Goal: Book appointment/travel/reservation

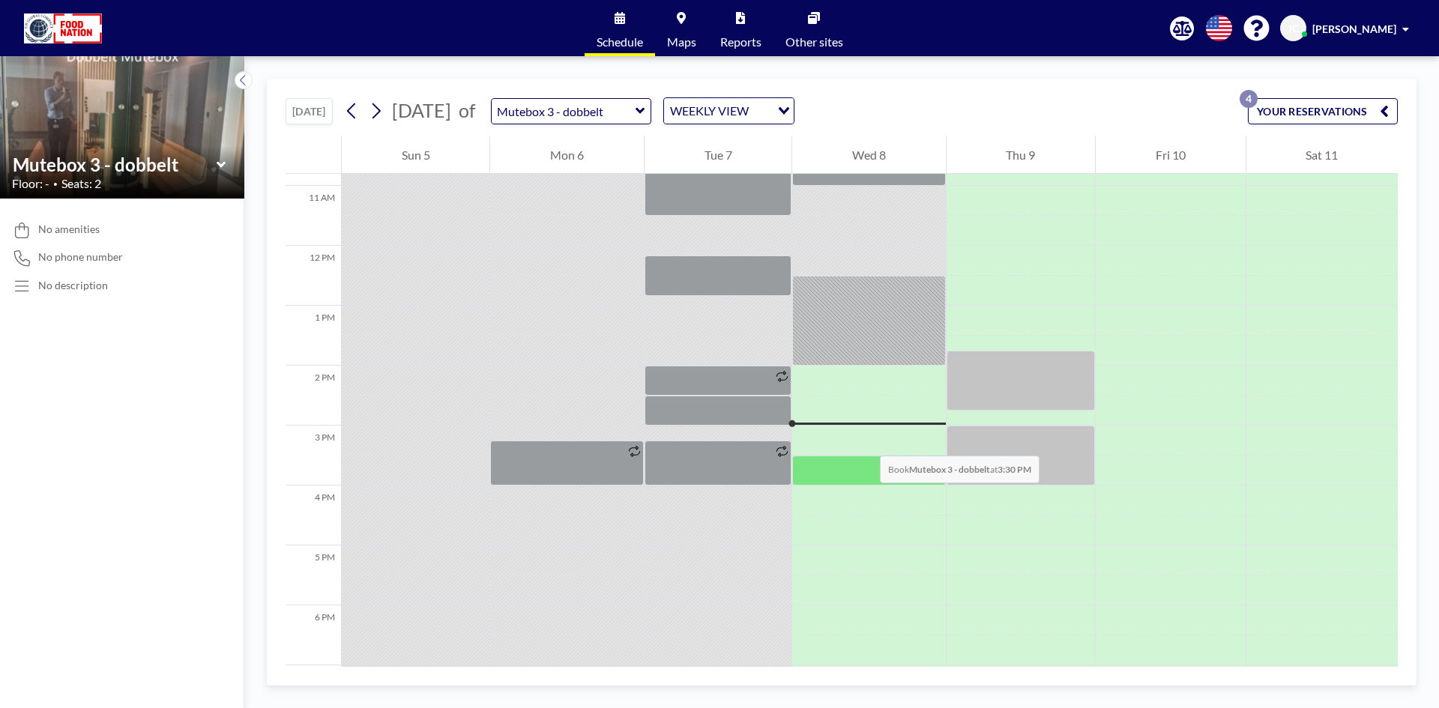
scroll to position [668, 0]
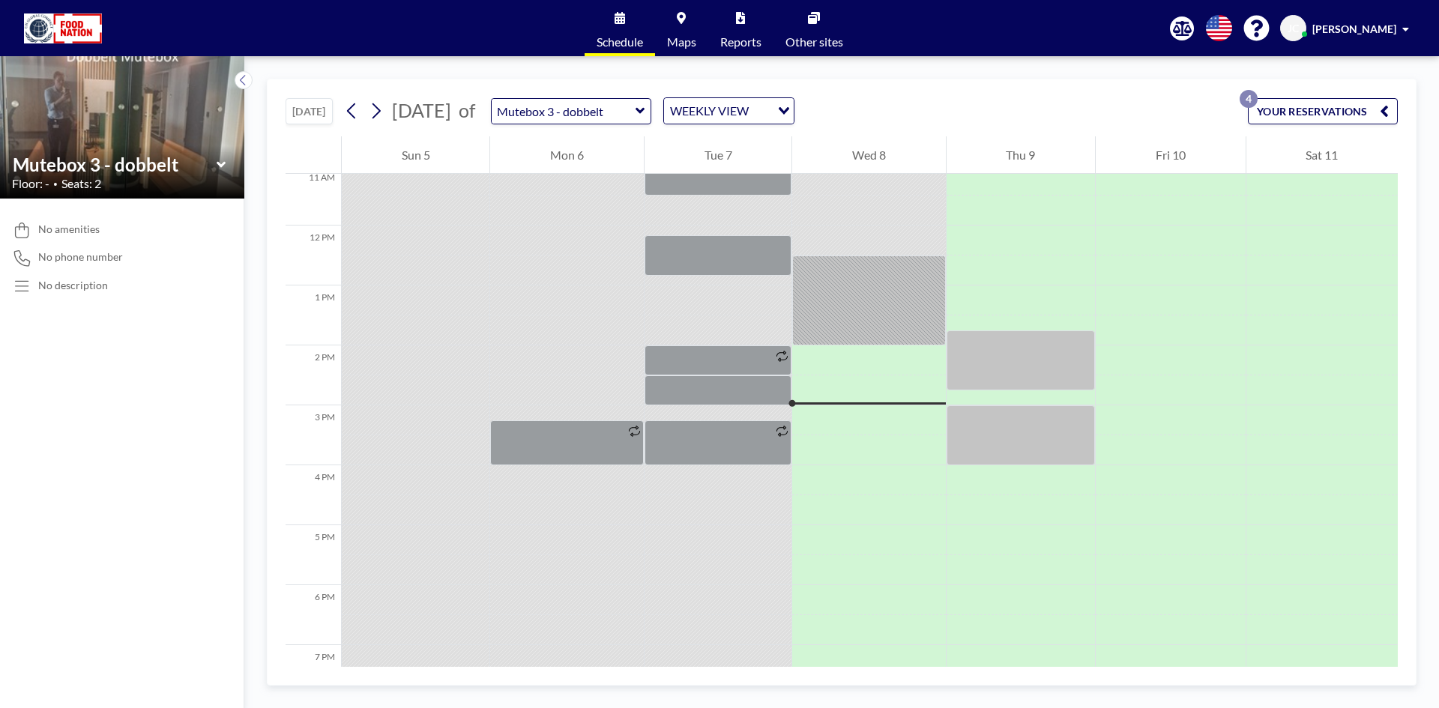
click at [220, 168] on icon at bounding box center [222, 164] width 10 height 15
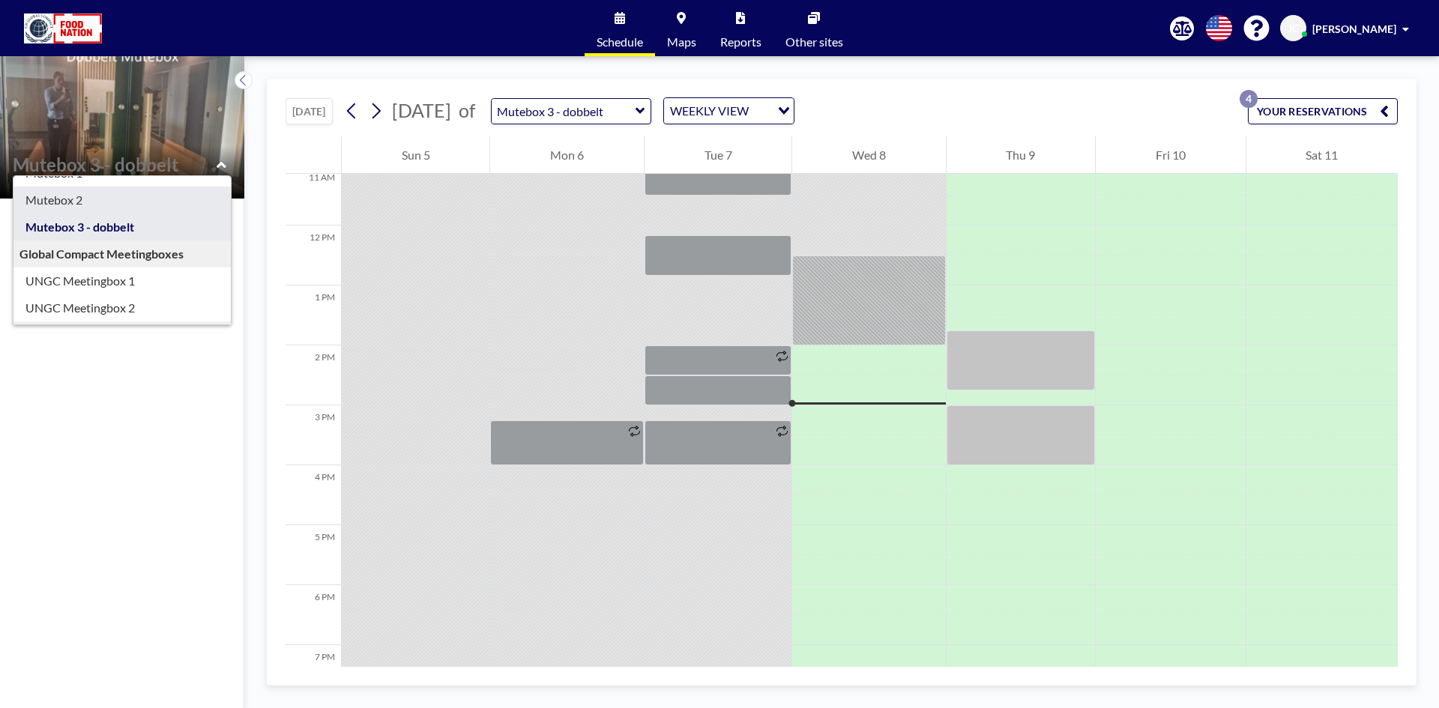
scroll to position [129, 0]
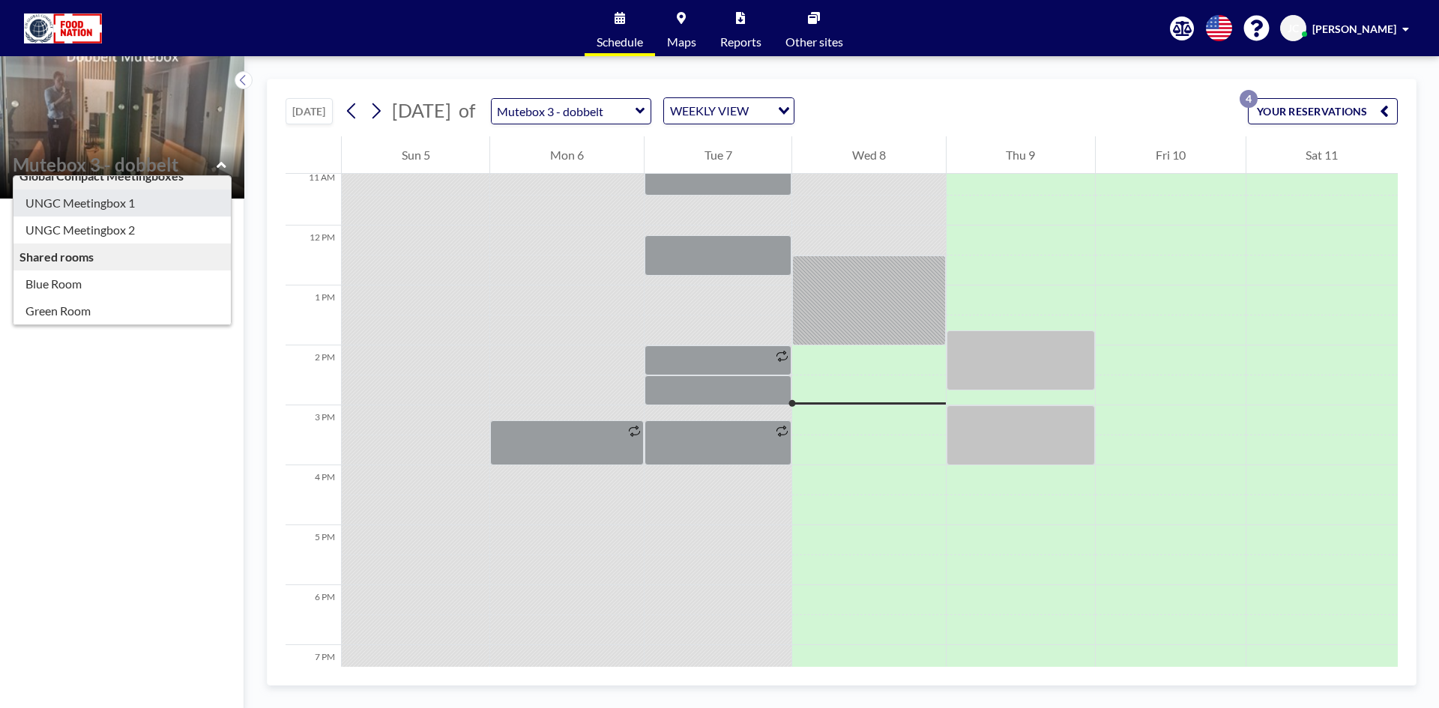
type input "UNGC Meetingbox 1"
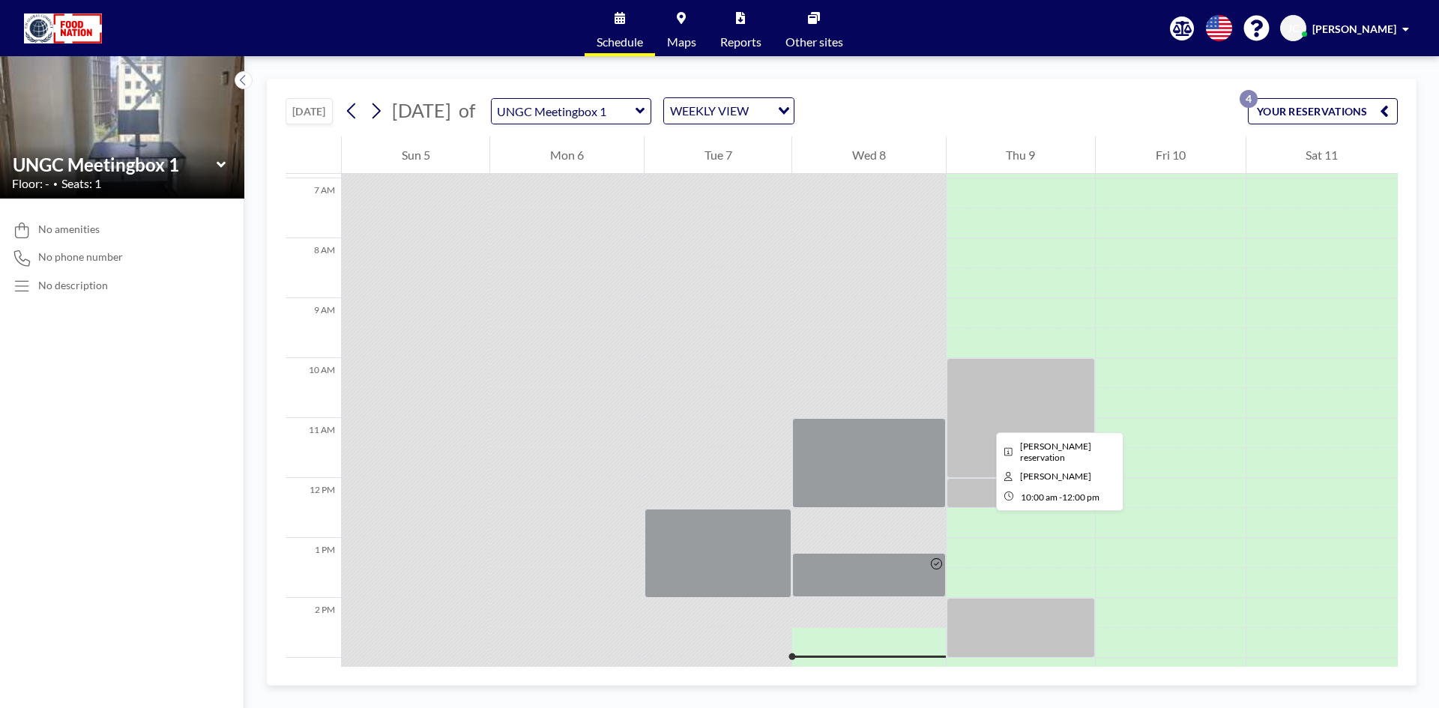
scroll to position [599, 0]
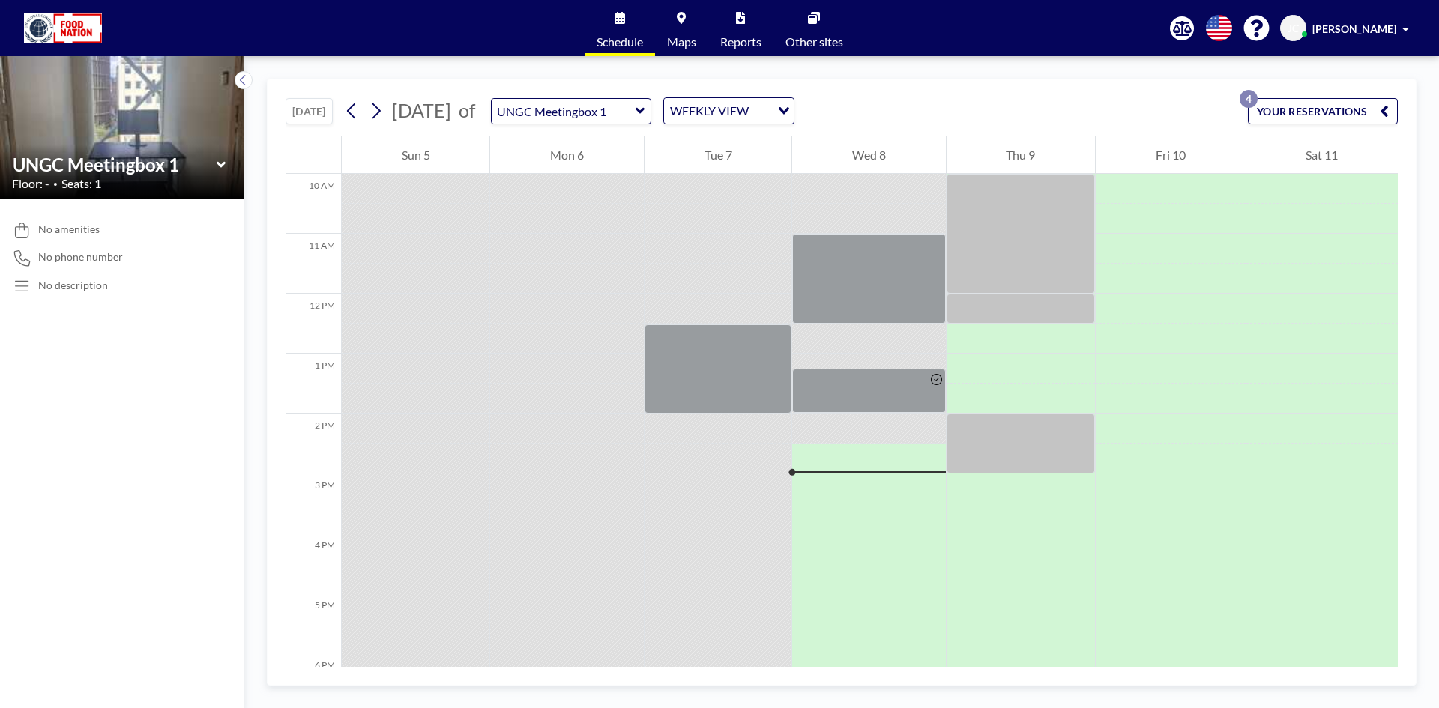
click at [220, 163] on icon at bounding box center [222, 164] width 10 height 15
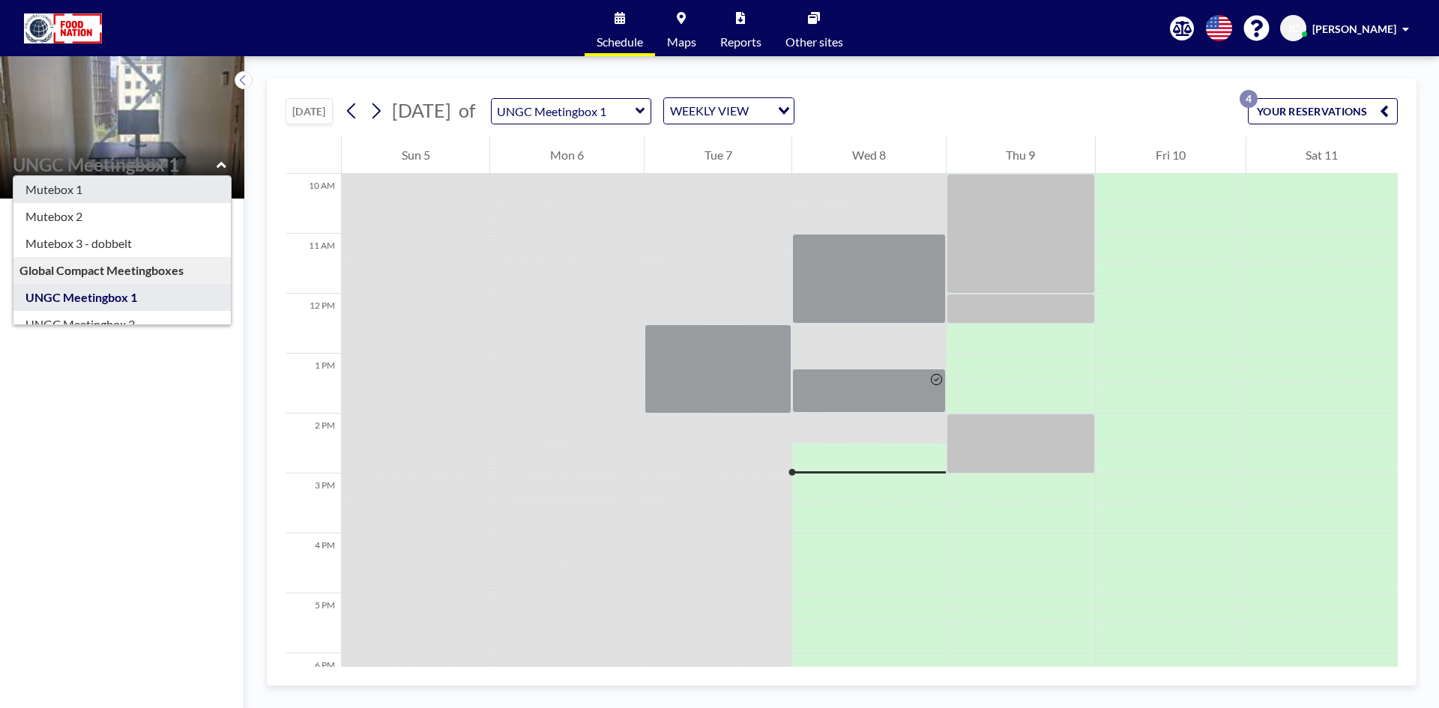
scroll to position [0, 0]
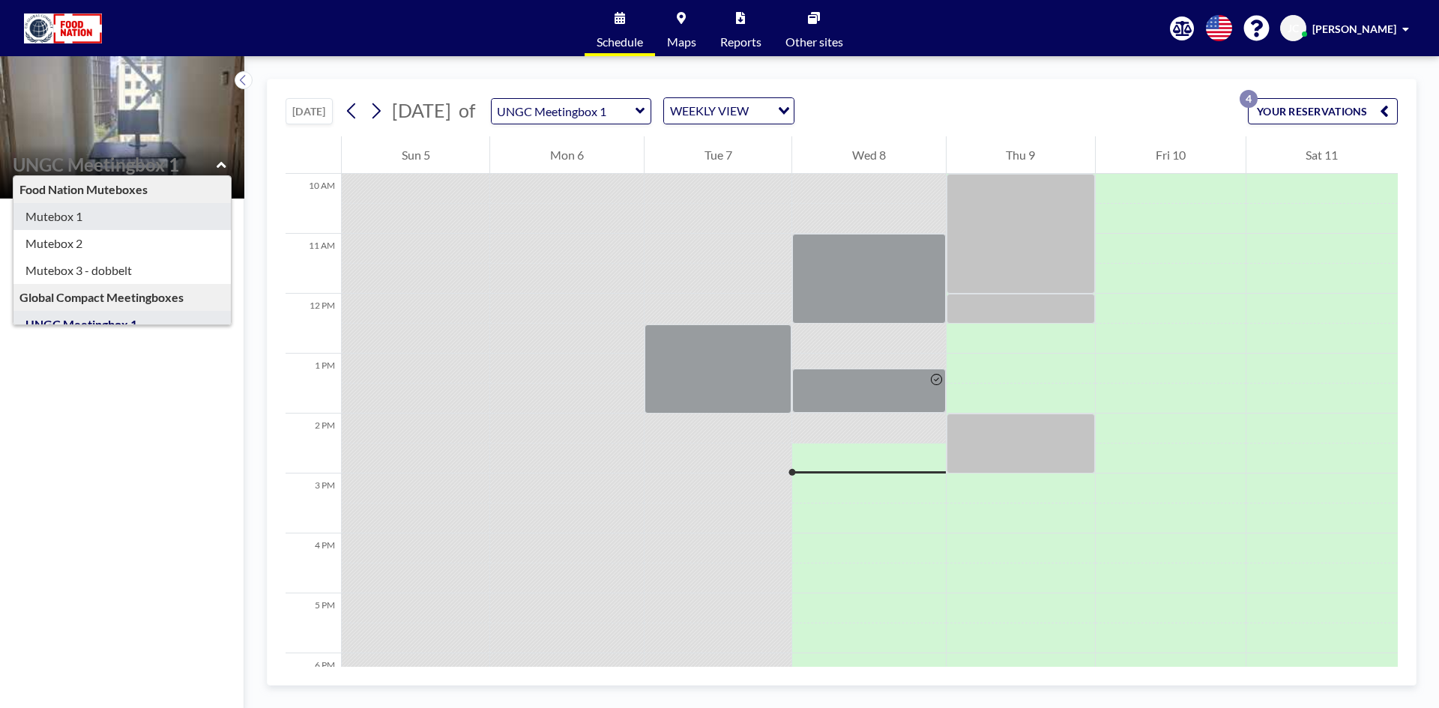
type input "Mutebox 1"
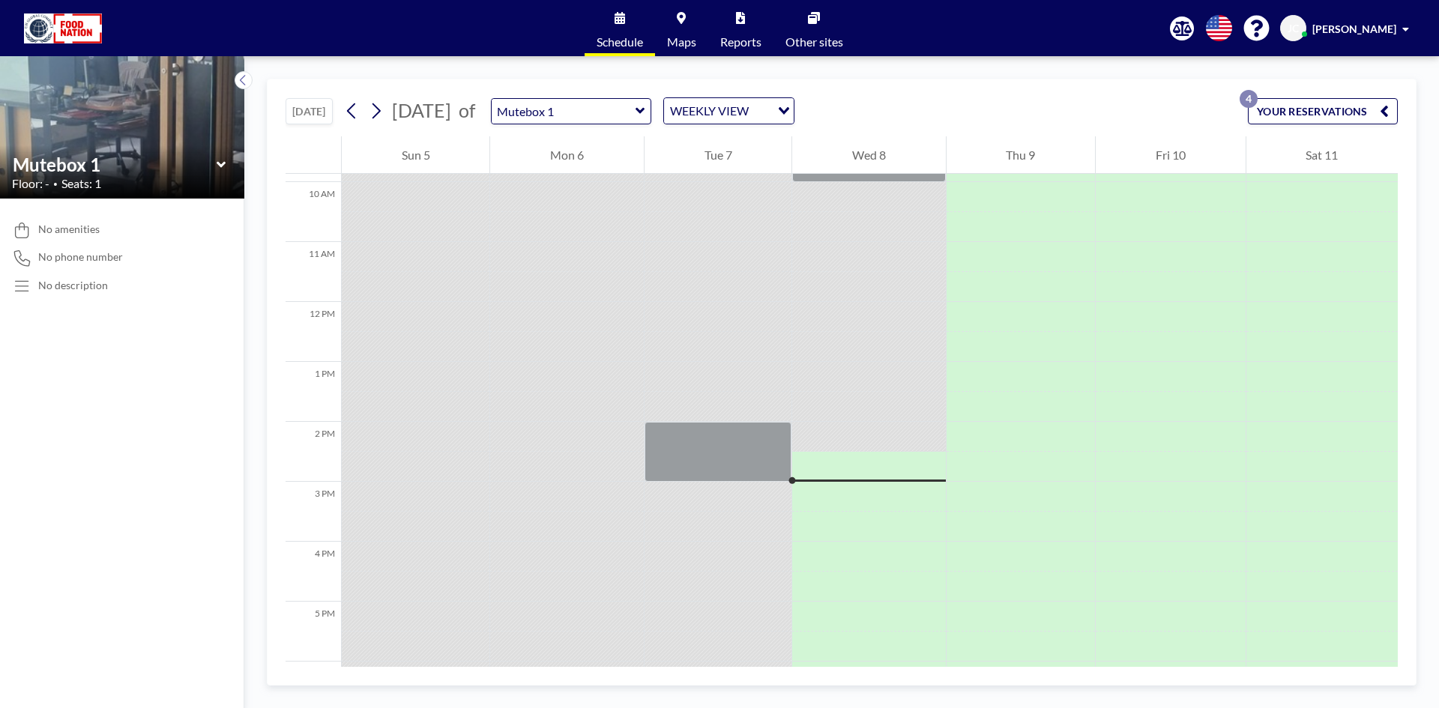
scroll to position [674, 0]
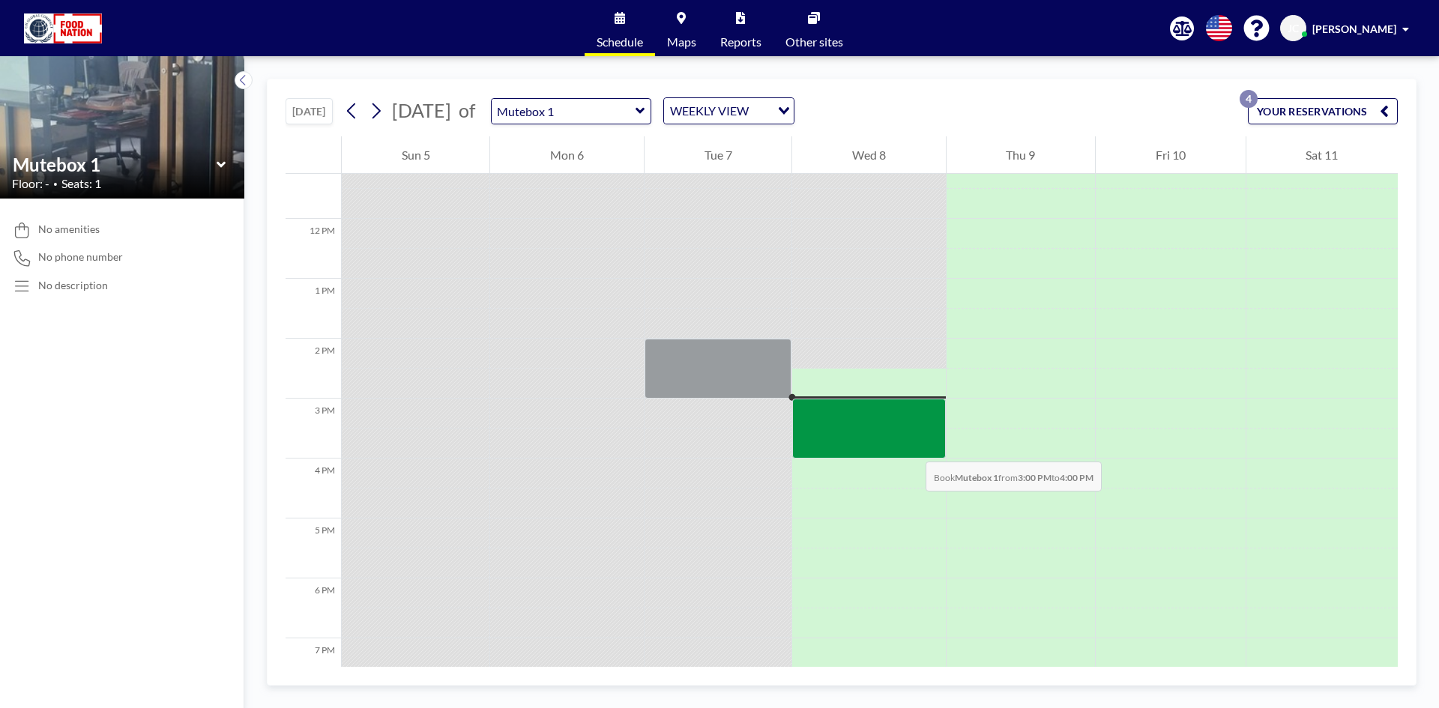
drag, startPoint x: 906, startPoint y: 420, endPoint x: 862, endPoint y: 433, distance: 46.0
click at [862, 433] on div at bounding box center [868, 429] width 153 height 60
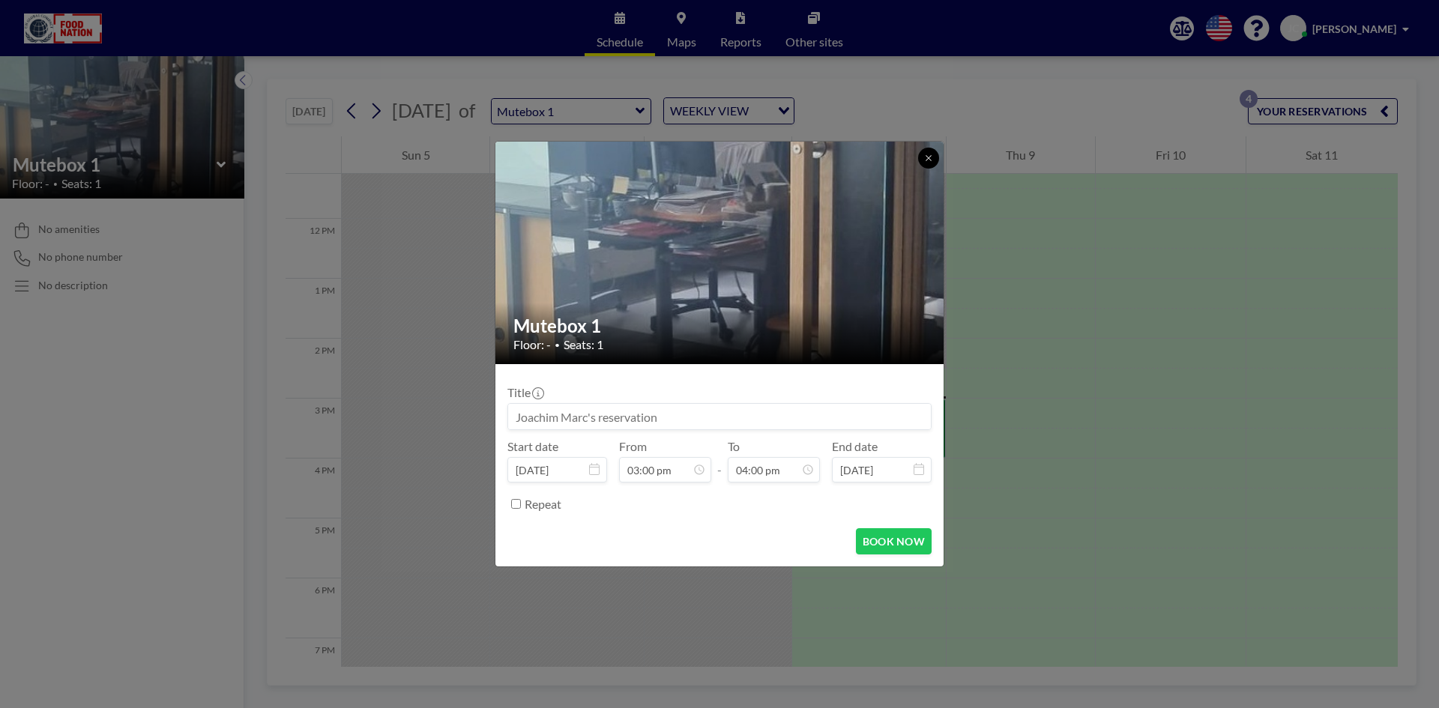
click at [931, 157] on icon at bounding box center [928, 158] width 9 height 9
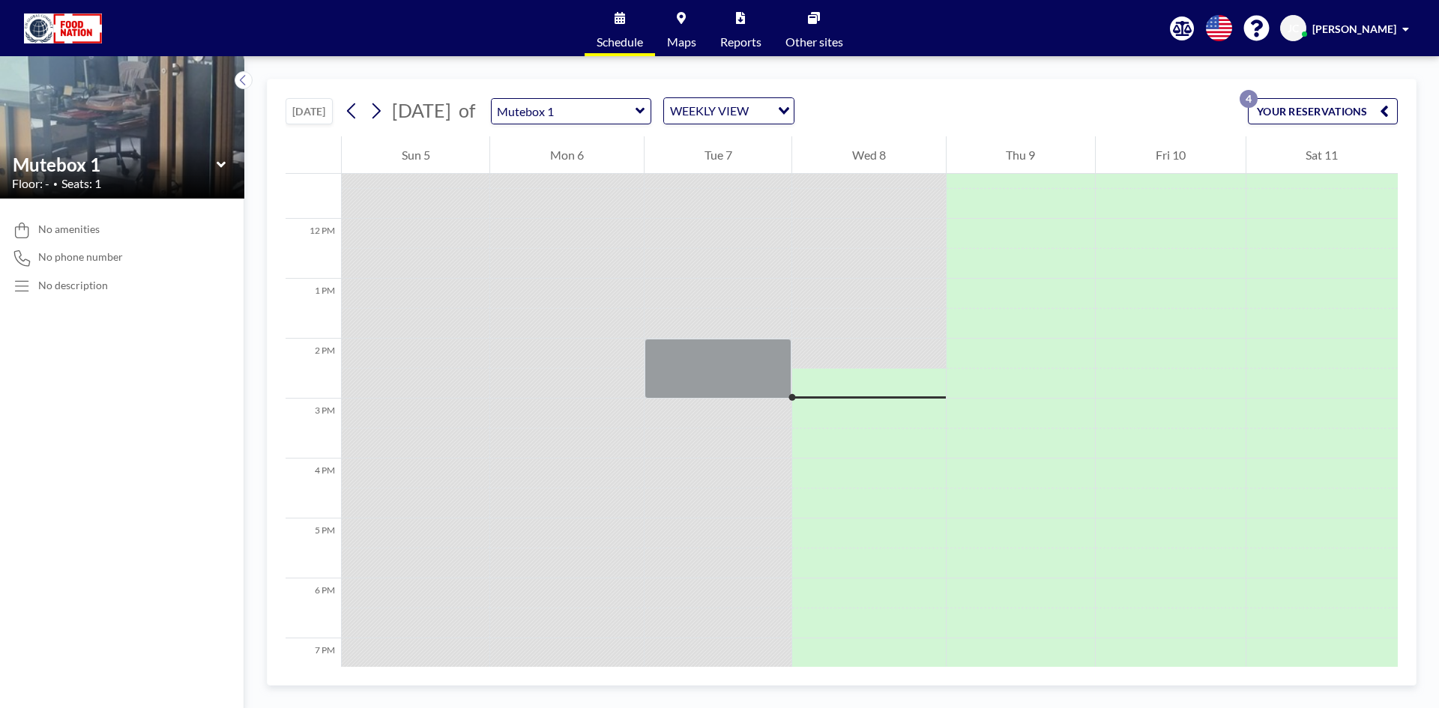
click at [220, 166] on icon at bounding box center [220, 164] width 9 height 6
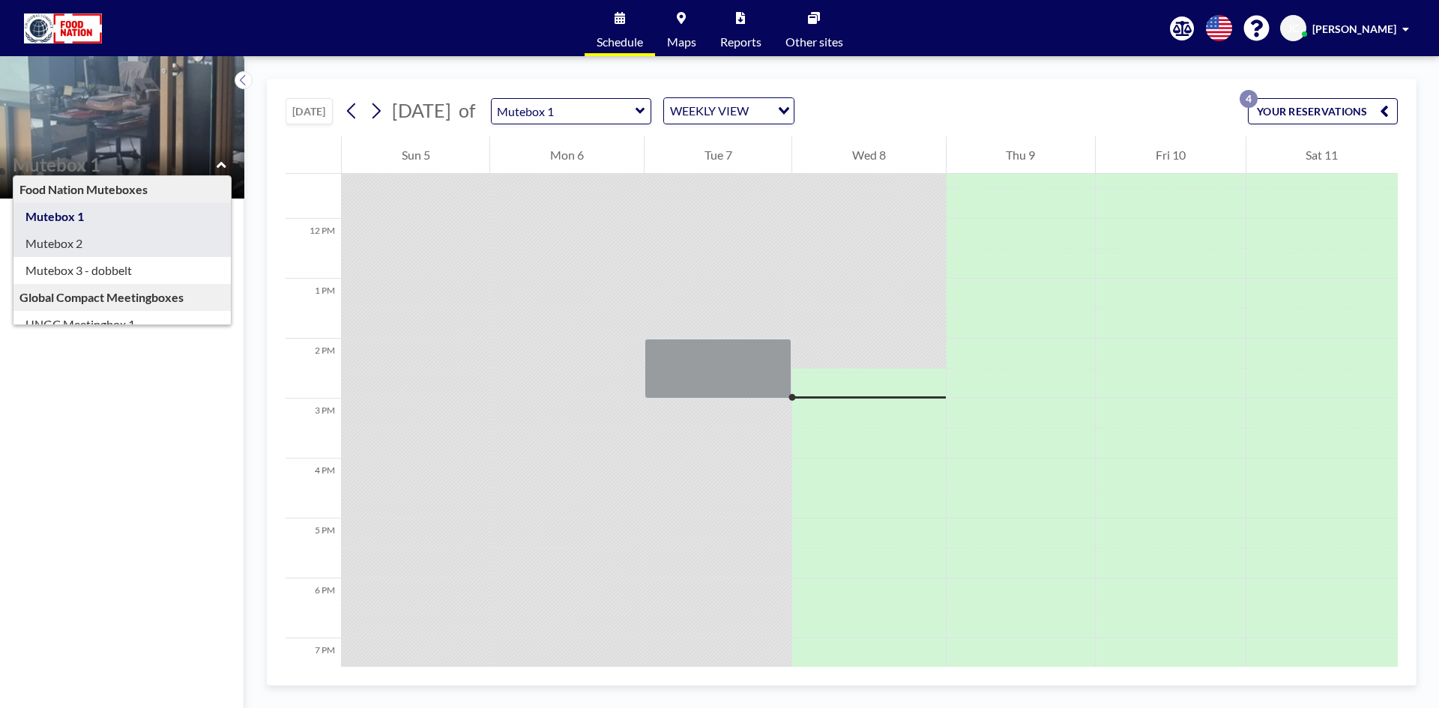
type input "Mutebox 2"
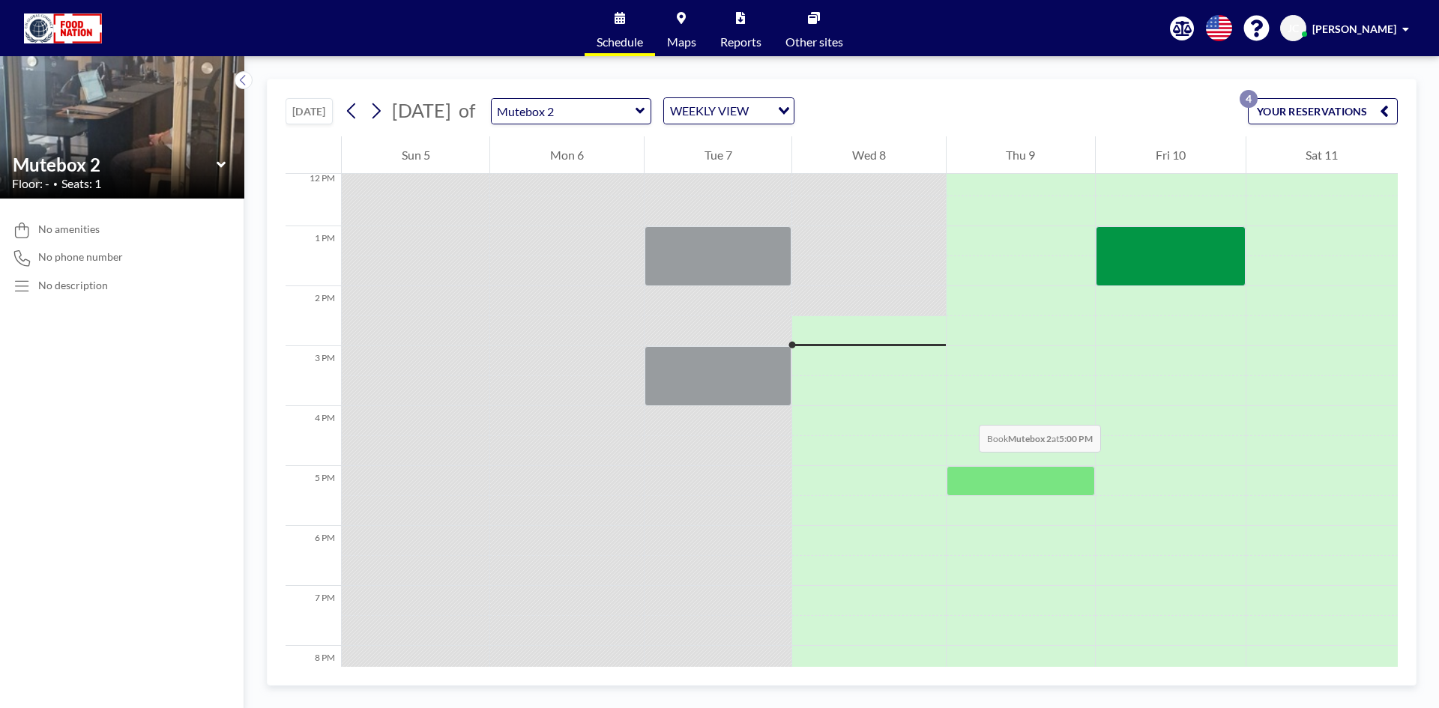
scroll to position [824, 0]
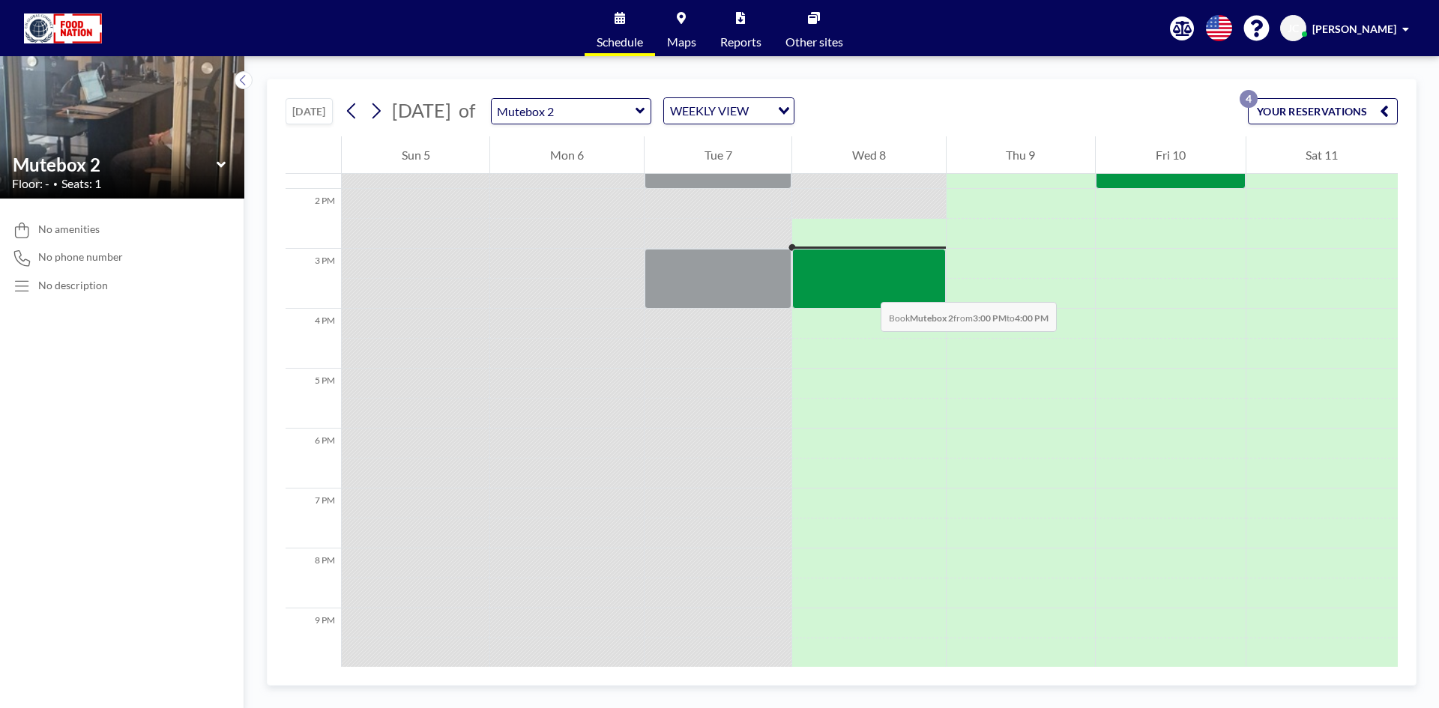
drag, startPoint x: 861, startPoint y: 262, endPoint x: 865, endPoint y: 287, distance: 25.9
click at [865, 287] on div at bounding box center [868, 279] width 153 height 60
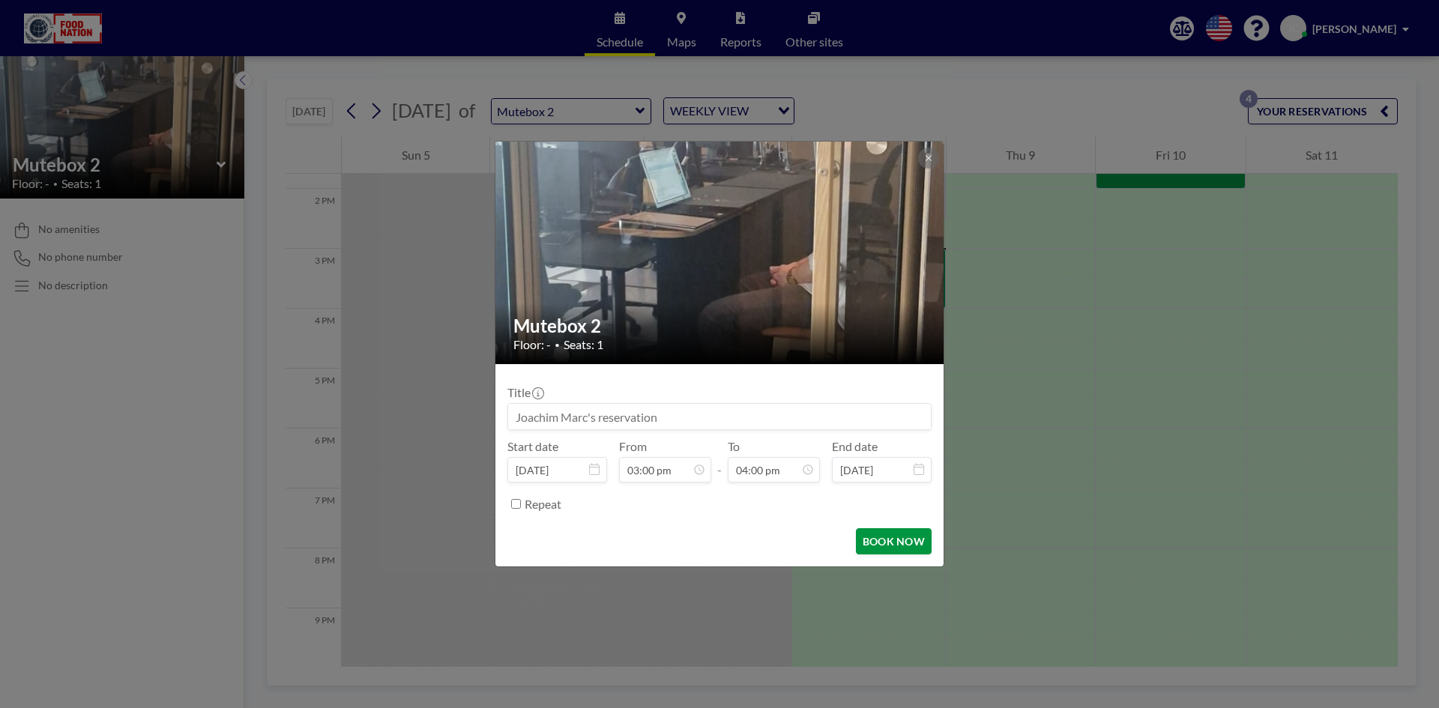
click at [903, 541] on button "BOOK NOW" at bounding box center [894, 541] width 76 height 26
